Goal: Task Accomplishment & Management: Manage account settings

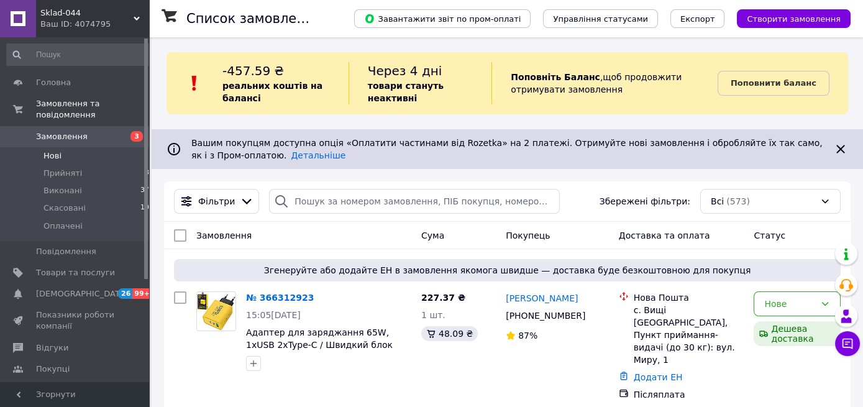
click at [61, 147] on li "Нові 5" at bounding box center [80, 155] width 161 height 17
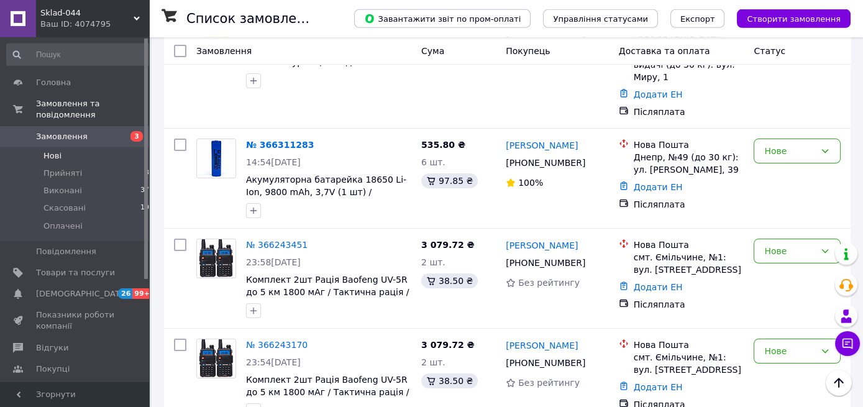
scroll to position [328, 0]
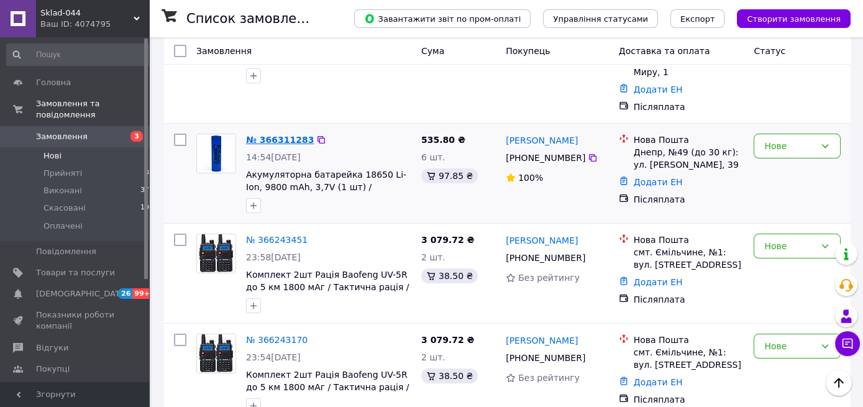
click at [280, 135] on link "№ 366311283" at bounding box center [280, 140] width 68 height 10
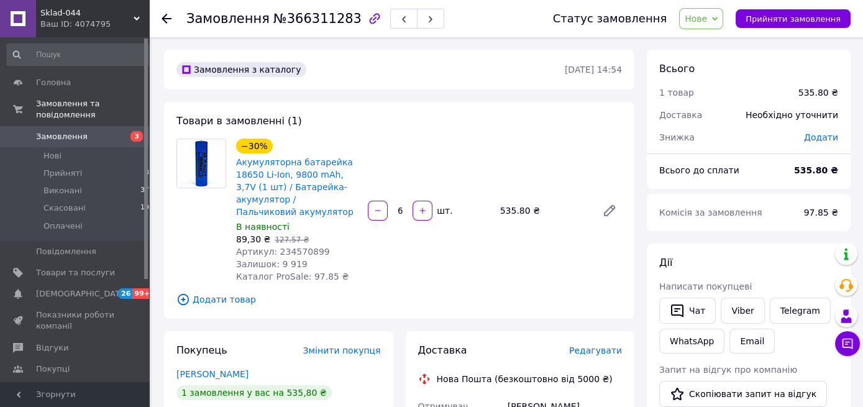
click at [308, 245] on div "Артикул: 234570899" at bounding box center [297, 251] width 122 height 12
click at [307, 247] on span "Артикул: 234570899" at bounding box center [283, 252] width 94 height 10
copy span "234570899"
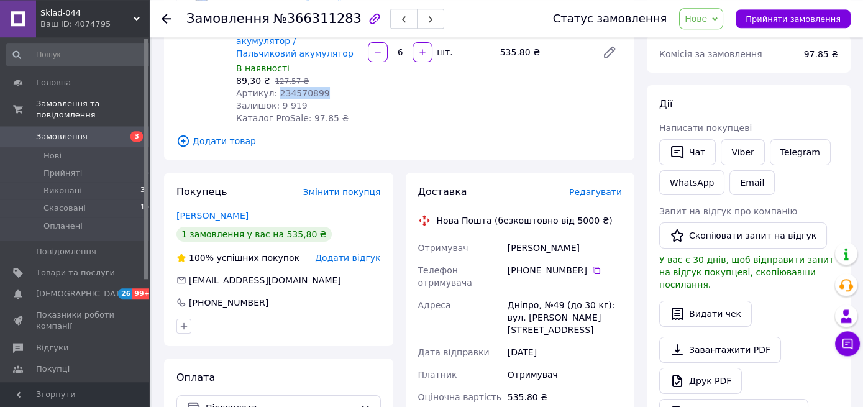
scroll to position [196, 0]
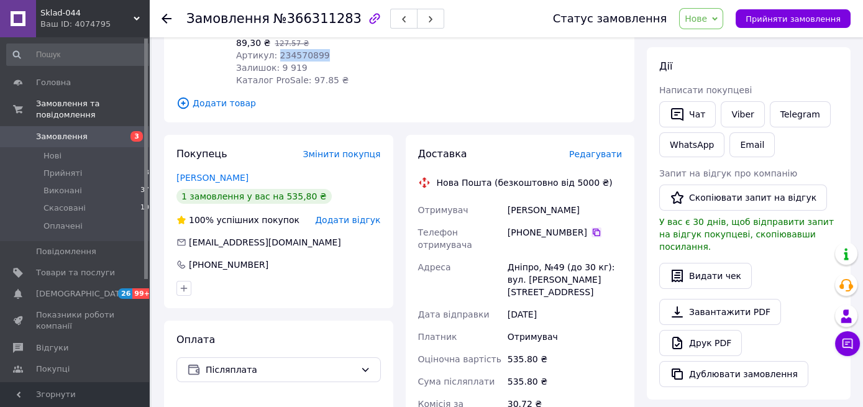
click at [593, 229] on icon at bounding box center [596, 232] width 7 height 7
click at [524, 256] on div "Дніпро, №49 (до 30 кг): вул. [PERSON_NAME][STREET_ADDRESS]" at bounding box center [564, 279] width 119 height 47
copy div "Дніпро"
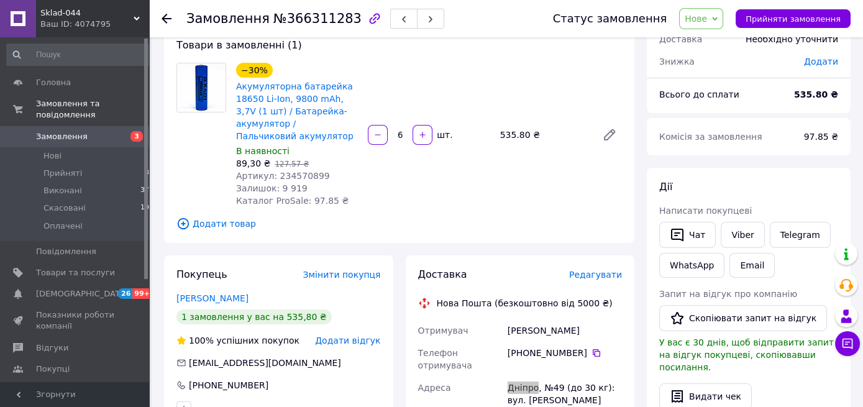
scroll to position [0, 0]
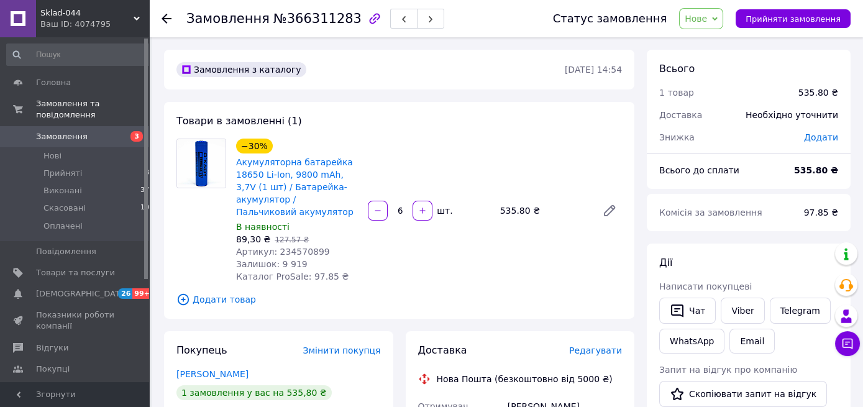
click at [704, 18] on span "Нове" at bounding box center [696, 19] width 22 height 10
click at [700, 38] on li "Прийнято" at bounding box center [708, 43] width 57 height 19
click at [89, 147] on li "Нові 5" at bounding box center [80, 155] width 161 height 17
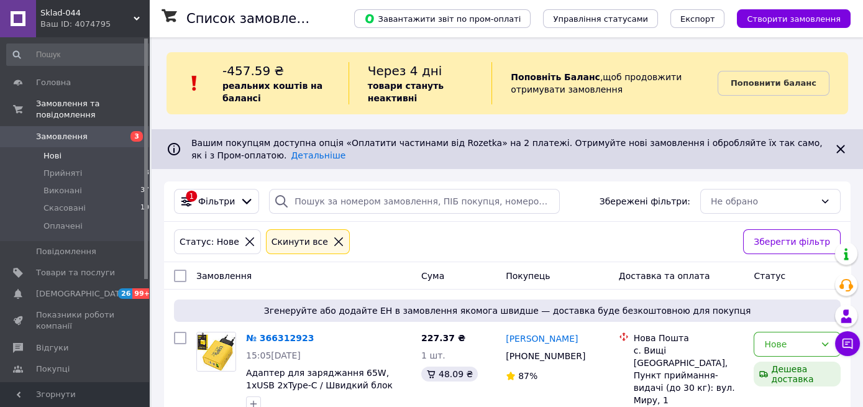
scroll to position [131, 0]
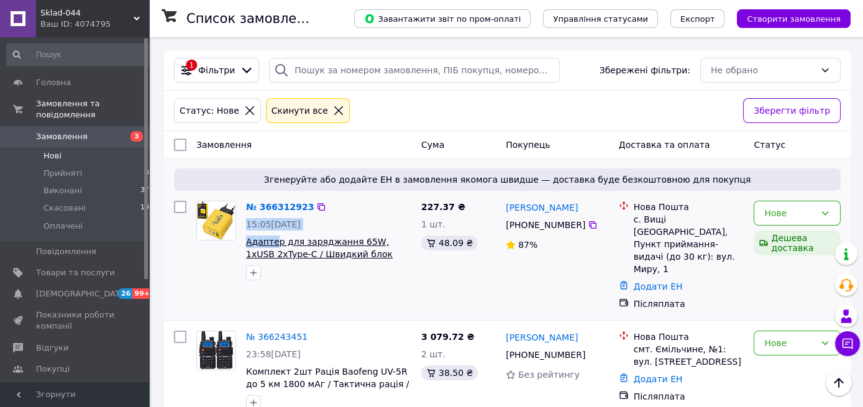
drag, startPoint x: 237, startPoint y: 242, endPoint x: 275, endPoint y: 242, distance: 37.9
click at [275, 242] on div "№ 366312923 15:05[DATE] Адаптер для заряджання 65W, 1xUSB 2хType-C / Швидкий бл…" at bounding box center [303, 240] width 225 height 89
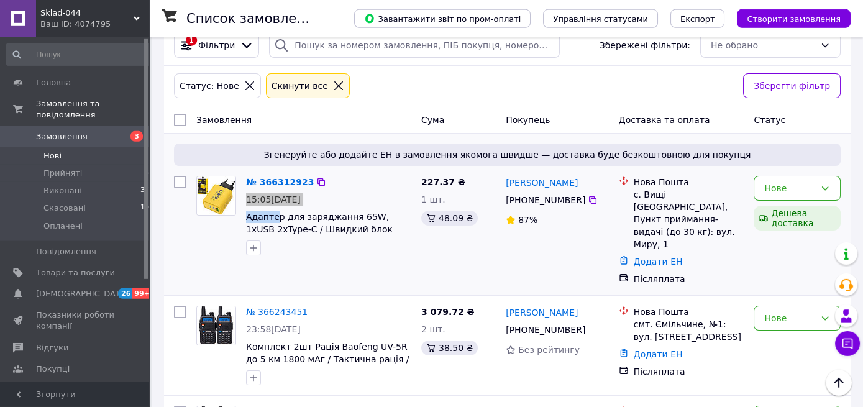
scroll to position [196, 0]
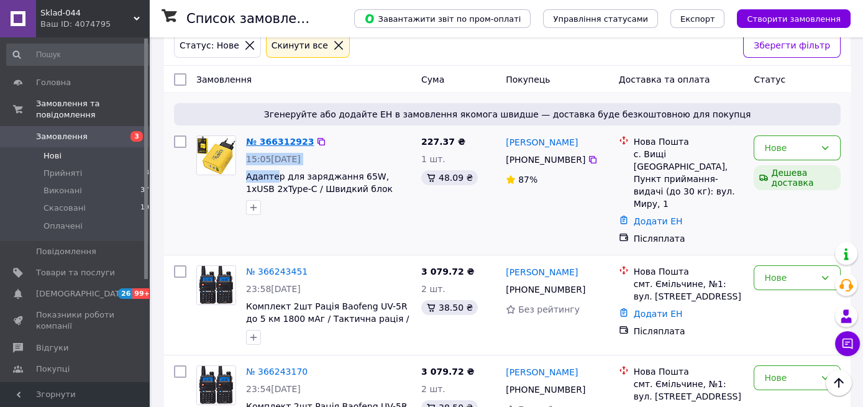
click at [280, 138] on link "№ 366312923" at bounding box center [280, 142] width 68 height 10
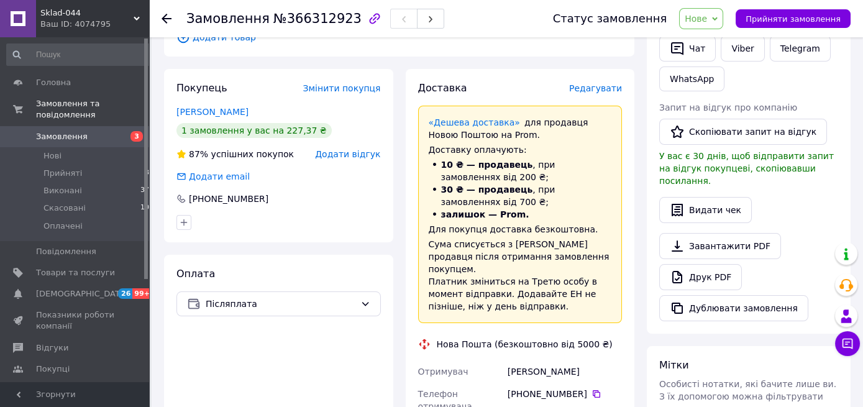
scroll to position [393, 0]
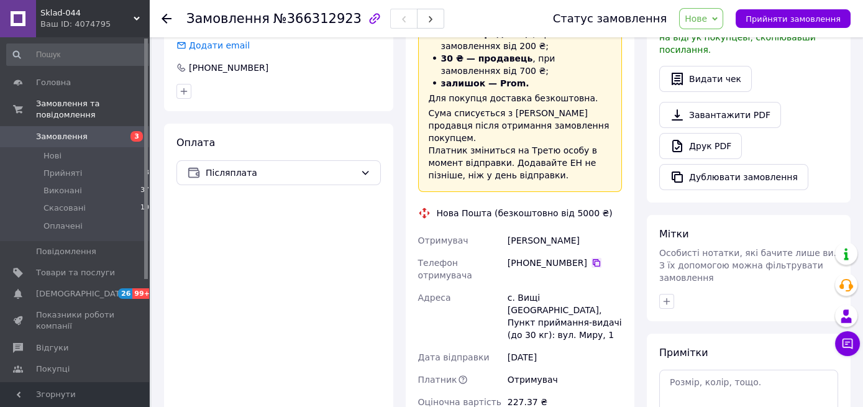
click at [591, 258] on icon at bounding box center [596, 263] width 10 height 10
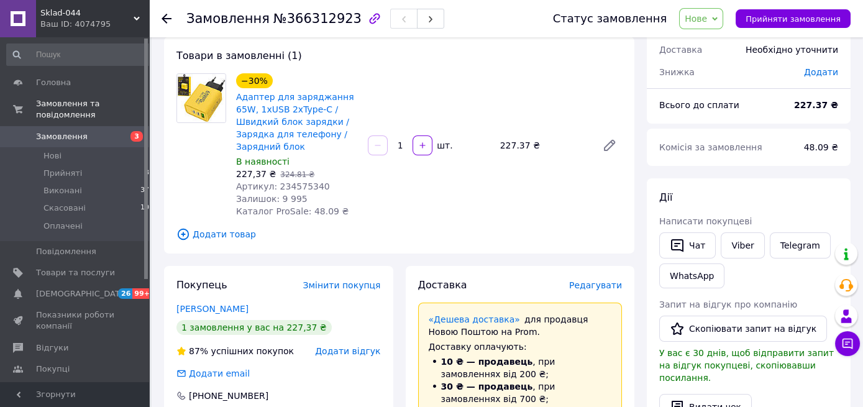
scroll to position [0, 0]
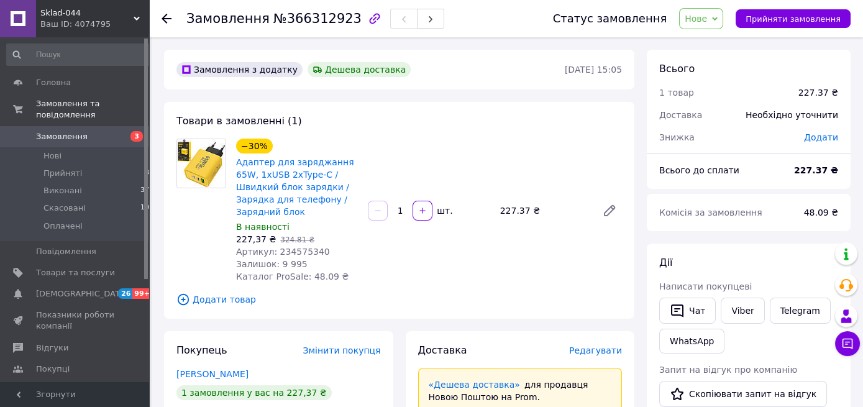
click at [304, 247] on span "Артикул: 234575340" at bounding box center [283, 252] width 94 height 10
copy span "234575340"
click at [184, 235] on div at bounding box center [201, 211] width 60 height 144
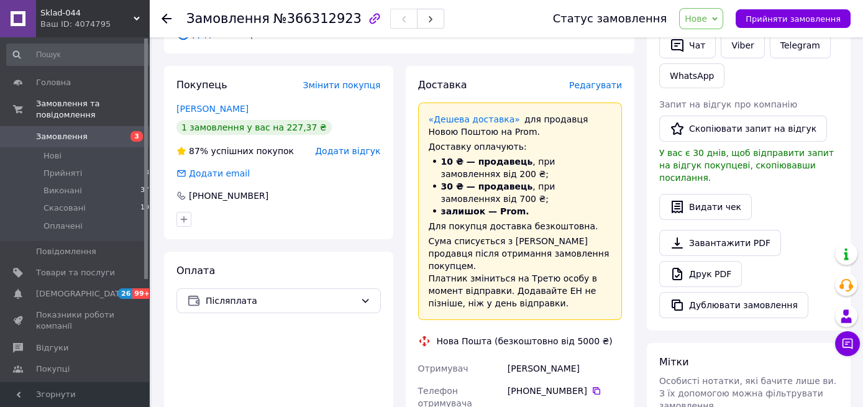
scroll to position [462, 0]
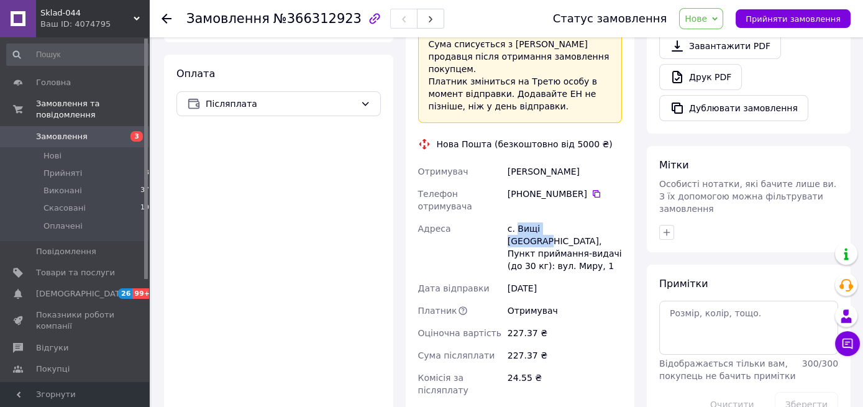
drag, startPoint x: 516, startPoint y: 191, endPoint x: 576, endPoint y: 191, distance: 60.3
click at [576, 217] on div "с. Вищі [GEOGRAPHIC_DATA], Пункт приймання-видачі (до 30 кг): вул. Миру, 1" at bounding box center [564, 247] width 119 height 60
copy div "Вищі [GEOGRAPHIC_DATA]"
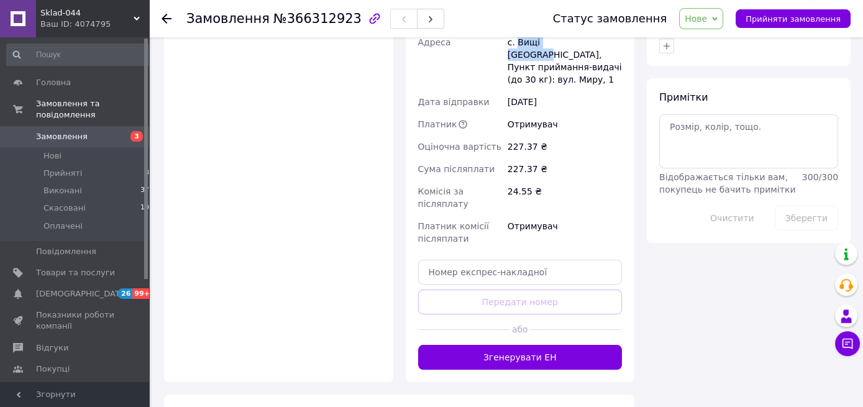
scroll to position [659, 0]
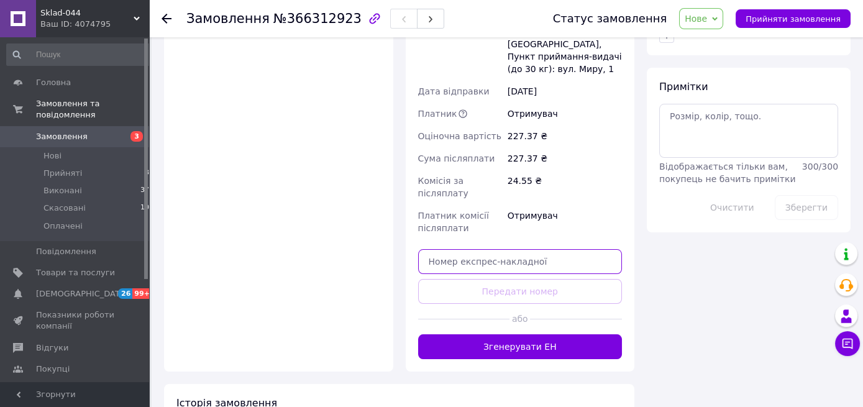
click at [495, 249] on input "text" at bounding box center [520, 261] width 204 height 25
paste input "20451269155851"
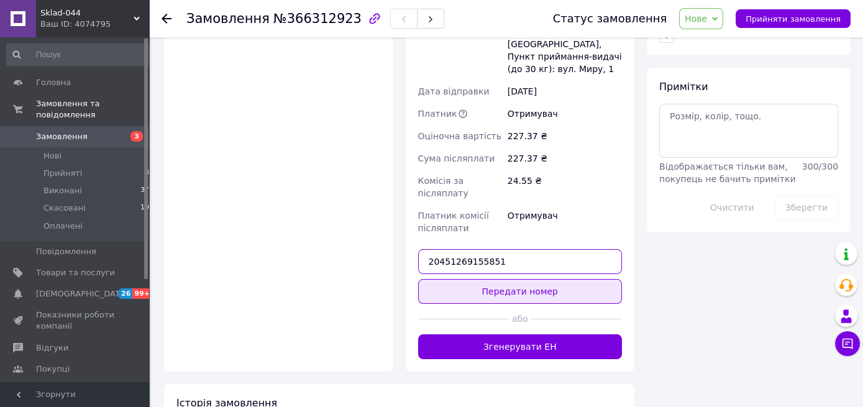
type input "20451269155851"
click at [503, 279] on button "Передати номер" at bounding box center [520, 291] width 204 height 25
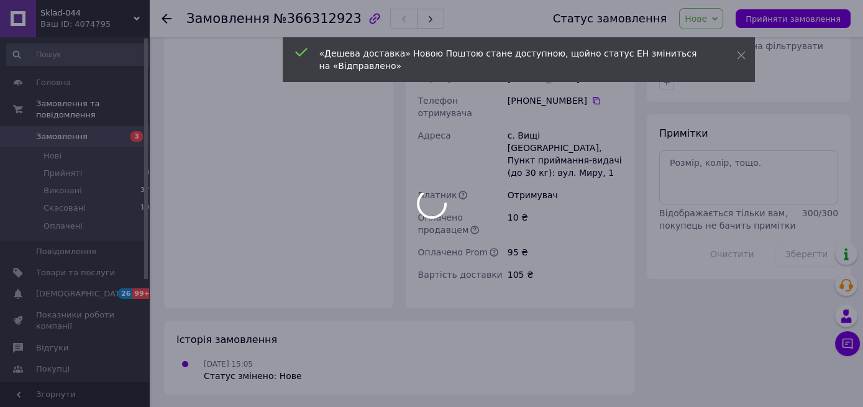
scroll to position [553, 0]
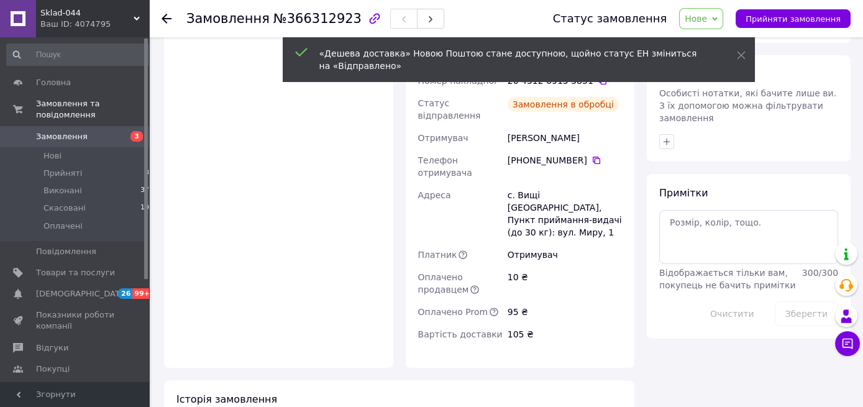
click at [707, 19] on span "Нове" at bounding box center [696, 19] width 22 height 10
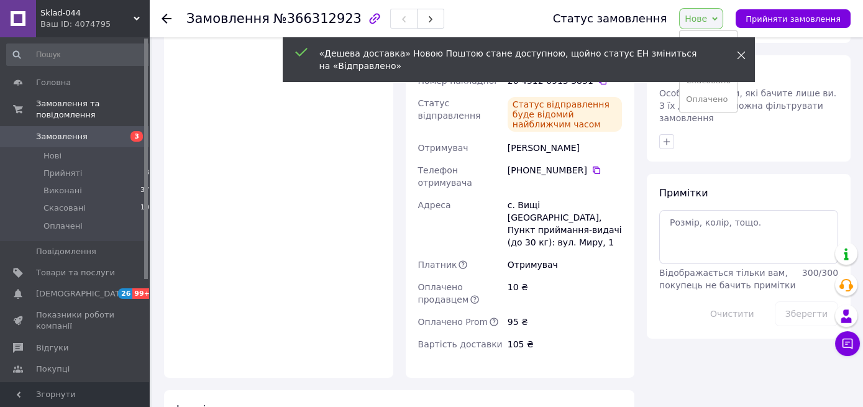
click at [740, 56] on use at bounding box center [741, 56] width 8 height 8
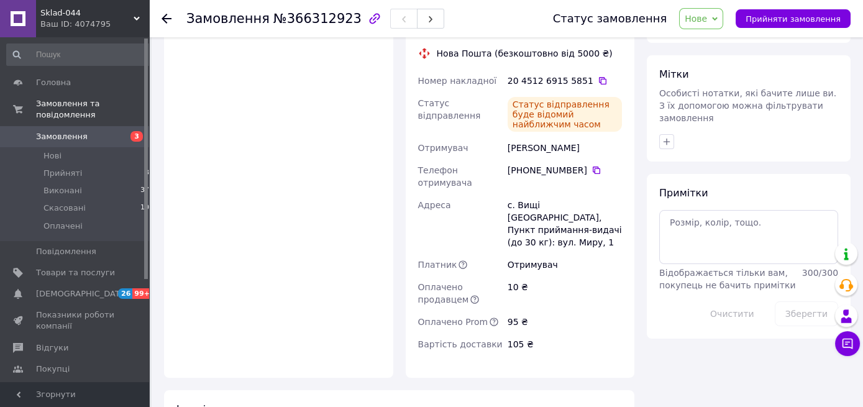
click at [706, 21] on span "Нове" at bounding box center [696, 19] width 22 height 10
click at [706, 50] on li "Прийнято" at bounding box center [708, 43] width 57 height 19
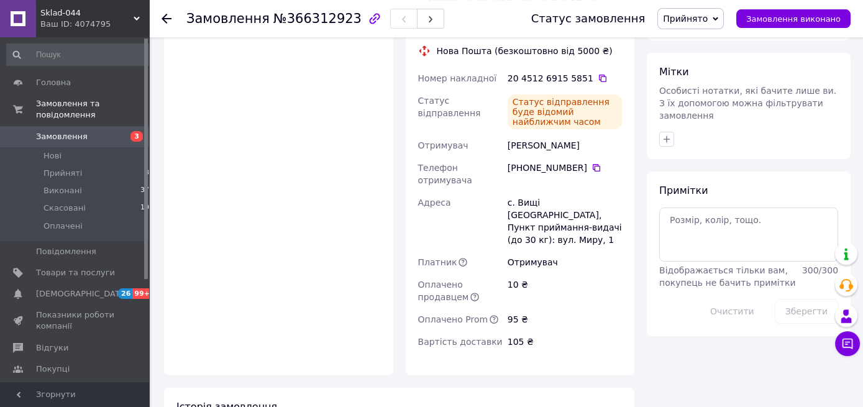
scroll to position [501, 0]
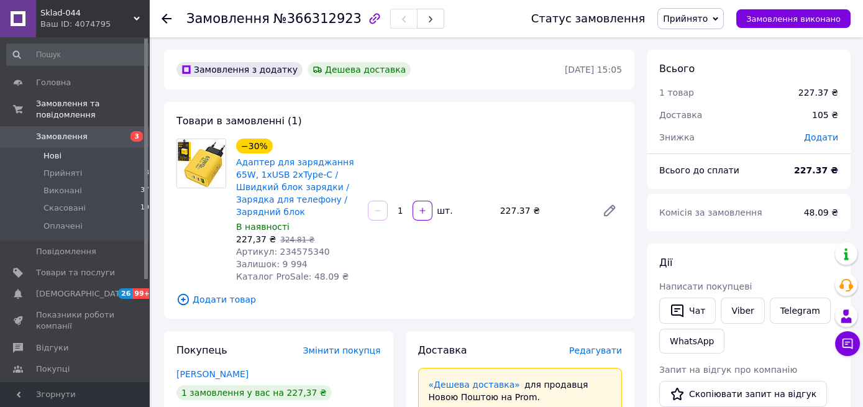
click at [63, 147] on li "Нові 3" at bounding box center [80, 155] width 161 height 17
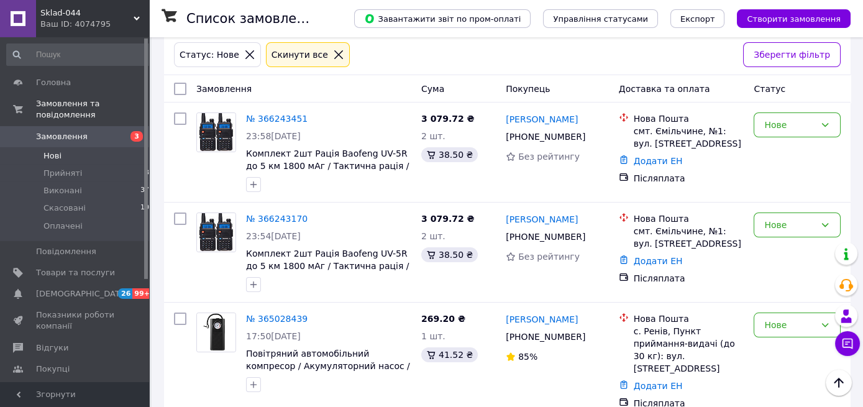
scroll to position [199, 0]
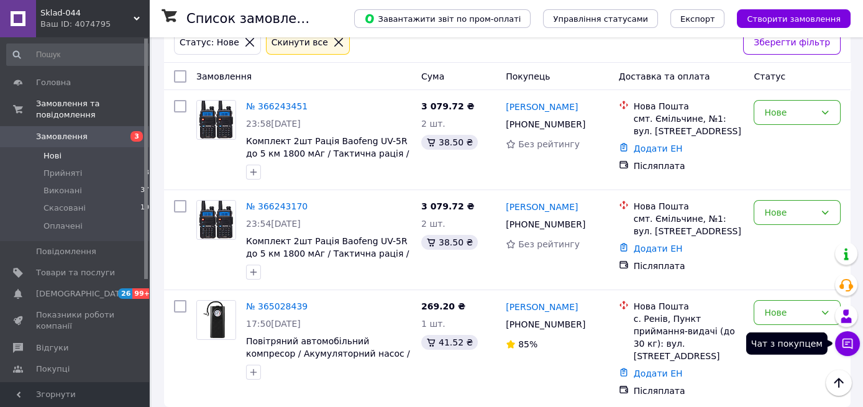
click at [840, 347] on button "Чат з покупцем" at bounding box center [847, 343] width 25 height 25
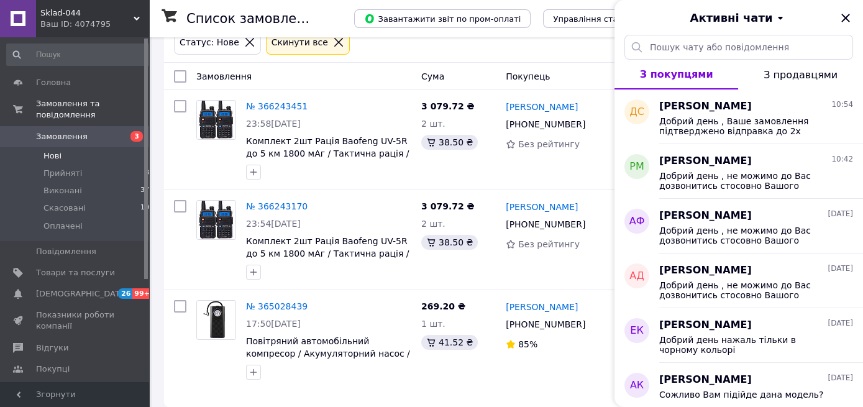
click at [109, 19] on div "Ваш ID: 4074795" at bounding box center [94, 24] width 109 height 11
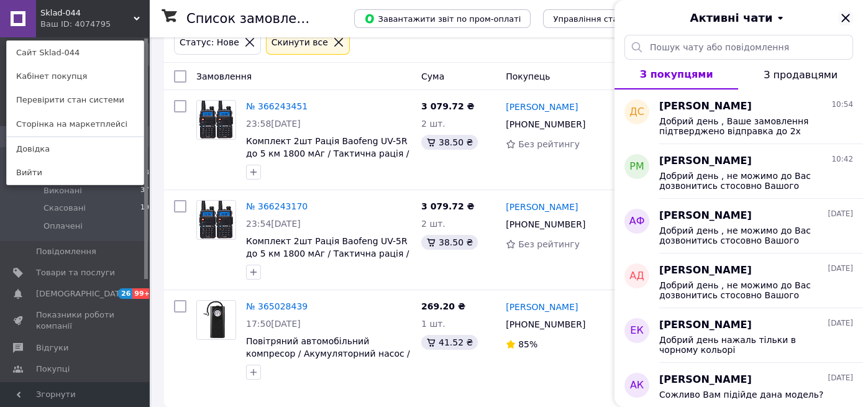
click at [843, 15] on icon "Закрити" at bounding box center [845, 18] width 8 height 8
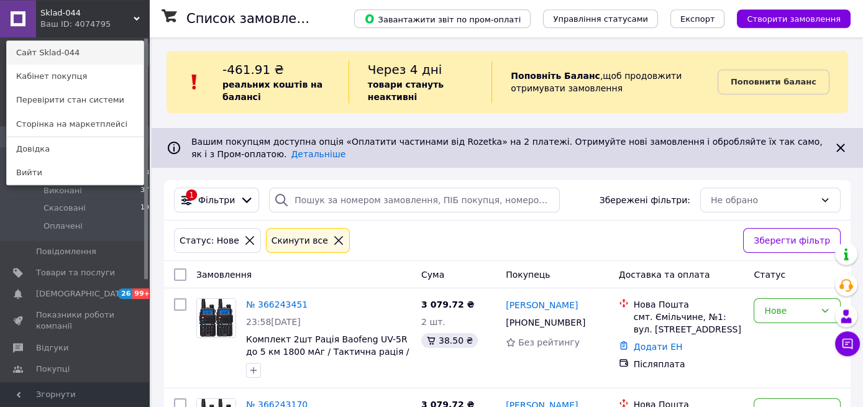
scroll to position [0, 0]
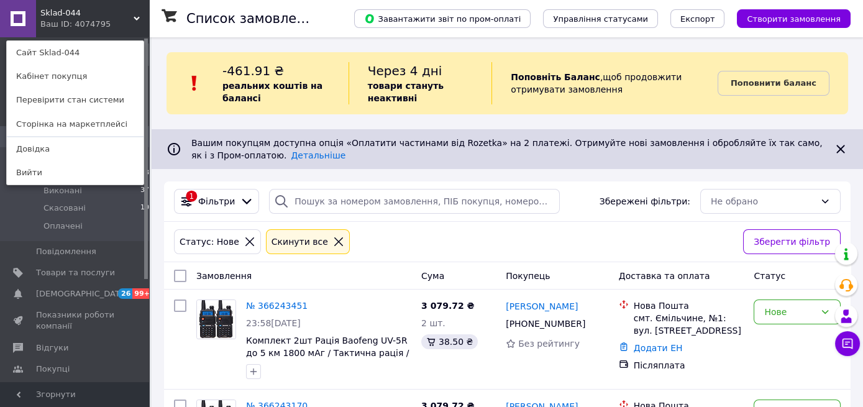
click at [83, 28] on div "Ваш ID: 4074795" at bounding box center [66, 24] width 52 height 11
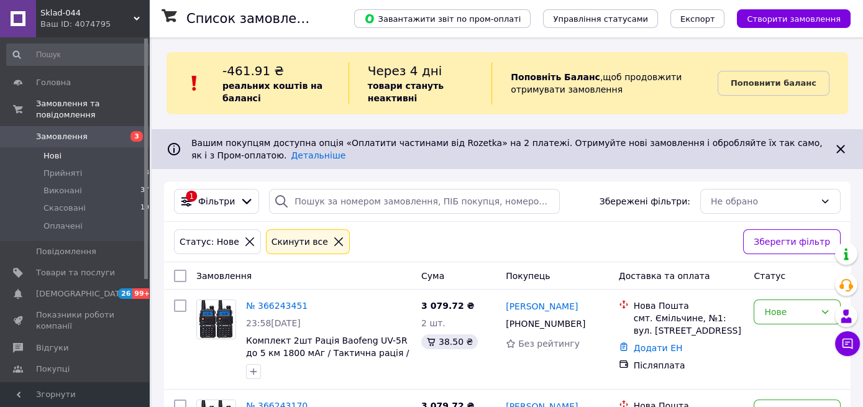
click at [76, 147] on li "Нові 3" at bounding box center [80, 155] width 161 height 17
click at [68, 221] on span "Оплачені" at bounding box center [62, 226] width 39 height 11
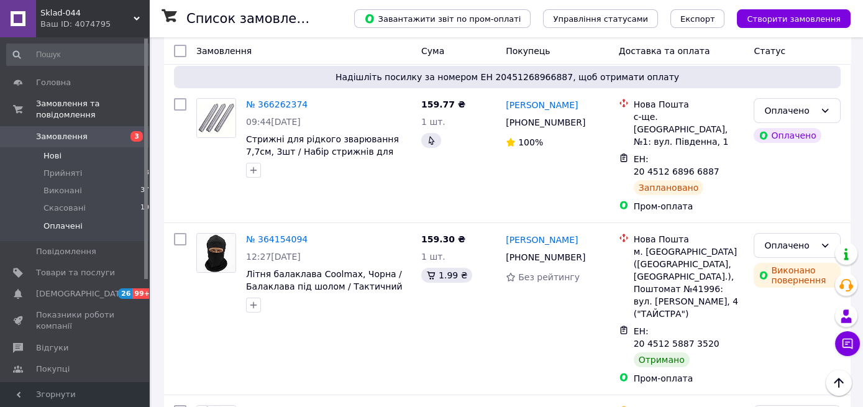
scroll to position [212, 0]
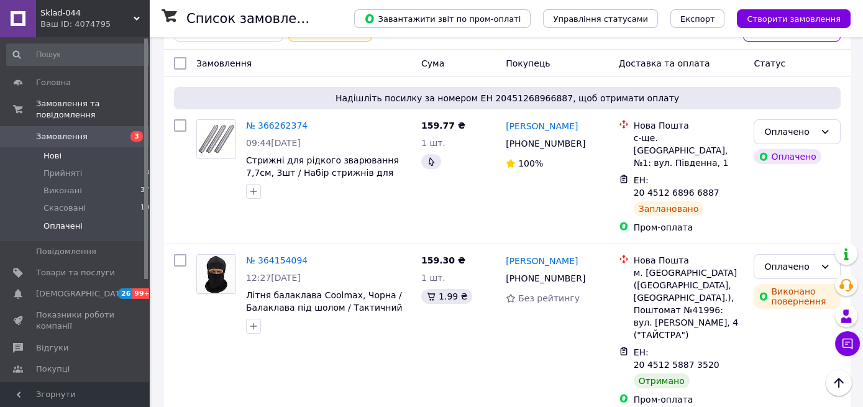
click at [66, 147] on li "Нові 3" at bounding box center [80, 155] width 161 height 17
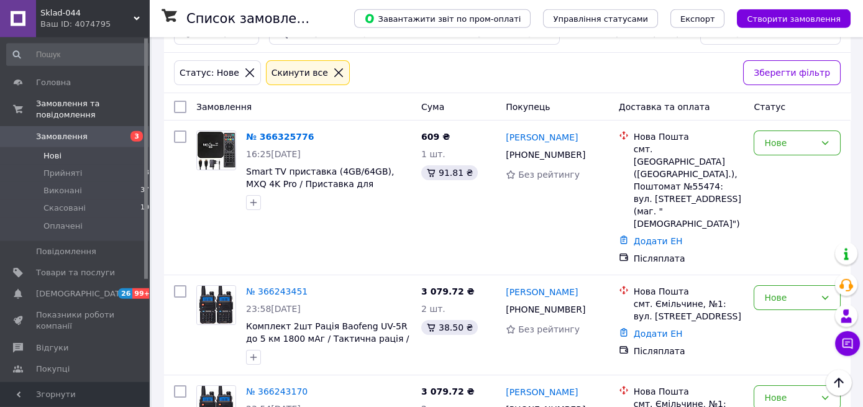
scroll to position [196, 0]
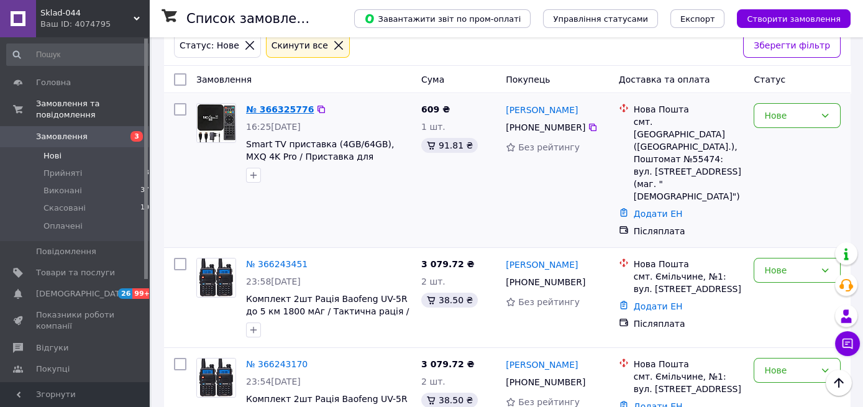
click at [271, 107] on link "№ 366325776" at bounding box center [280, 109] width 68 height 10
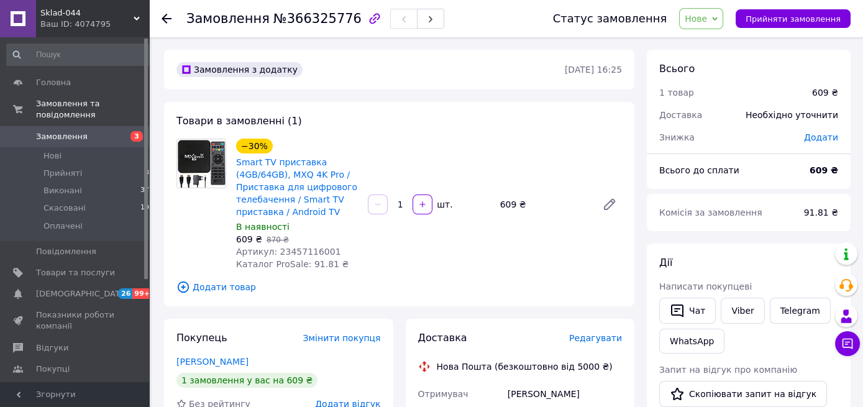
click at [310, 247] on span "Артикул: 23457116001" at bounding box center [288, 252] width 105 height 10
copy span "23457116001"
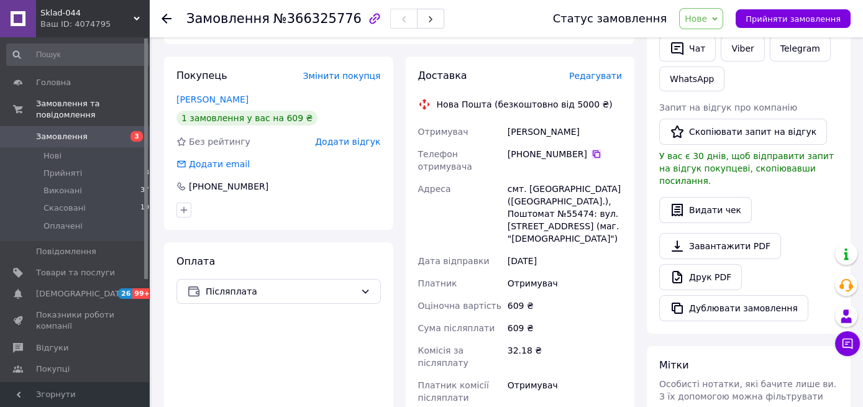
click at [592, 152] on icon at bounding box center [596, 154] width 10 height 10
click at [533, 178] on div "смт. Літин (Вінницька обл.), Поштомат №55474: вул. Соборна, 22 (маг. "Фора")" at bounding box center [564, 214] width 119 height 72
copy div "Літин"
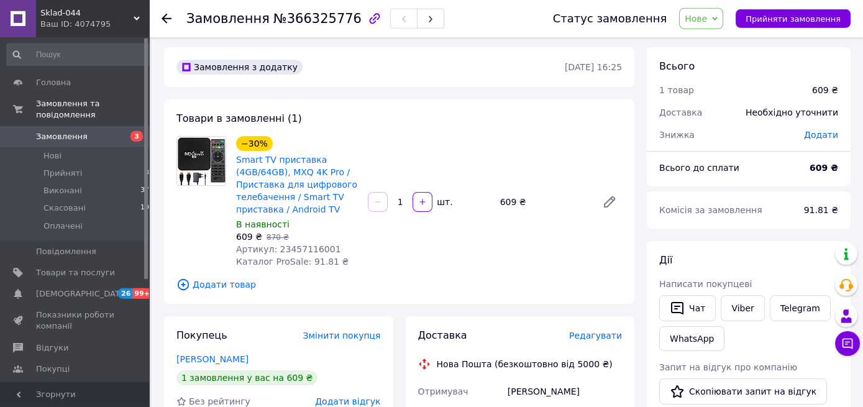
scroll to position [0, 0]
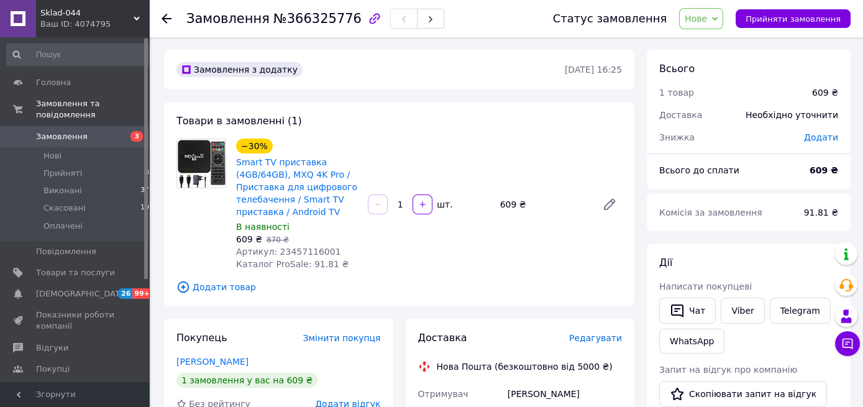
click at [707, 21] on span "Нове" at bounding box center [696, 19] width 22 height 10
click at [711, 43] on li "Прийнято" at bounding box center [708, 43] width 57 height 19
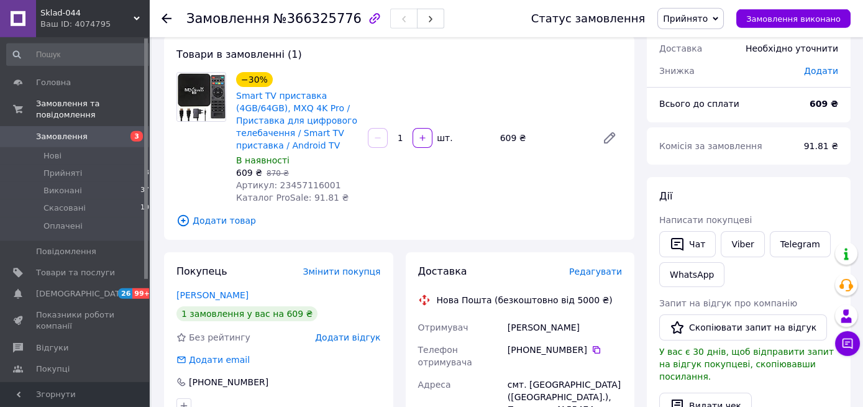
scroll to position [65, 0]
